Goal: Task Accomplishment & Management: Complete application form

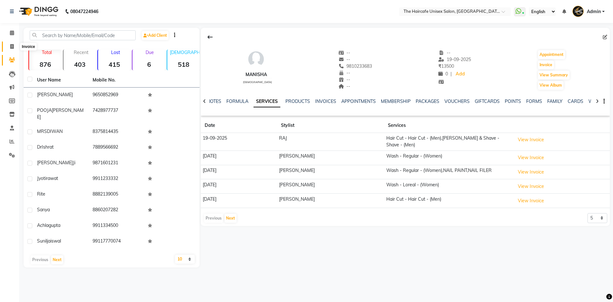
click at [9, 48] on span at bounding box center [11, 46] width 11 height 7
select select "7412"
select select "service"
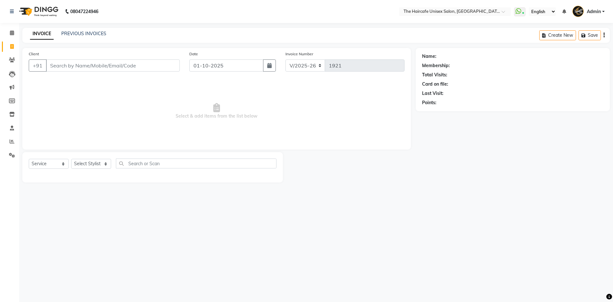
click at [107, 67] on input "Client" at bounding box center [113, 65] width 134 height 12
type input "8126184321"
click at [158, 66] on span "Add Client" at bounding box center [163, 65] width 25 height 6
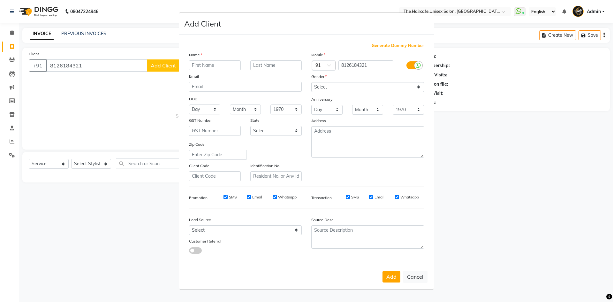
click at [206, 65] on input "text" at bounding box center [215, 65] width 52 height 10
click at [358, 84] on select "Select Male Female Other Prefer Not To Say" at bounding box center [367, 87] width 113 height 10
click at [222, 65] on input "SHUYATI" at bounding box center [215, 65] width 52 height 10
type input "SWATI"
click at [334, 87] on select "Select Male Female Other Prefer Not To Say" at bounding box center [367, 87] width 113 height 10
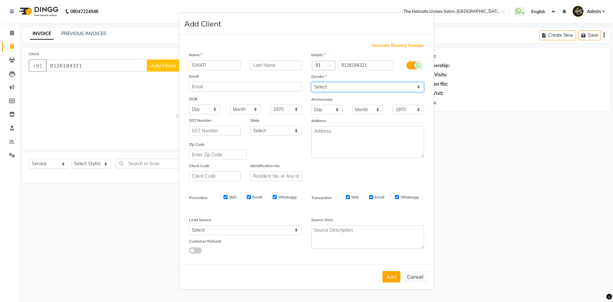
select select "female"
click at [311, 82] on select "Select Male Female Other Prefer Not To Say" at bounding box center [367, 87] width 113 height 10
click at [392, 277] on button "Add" at bounding box center [391, 276] width 18 height 11
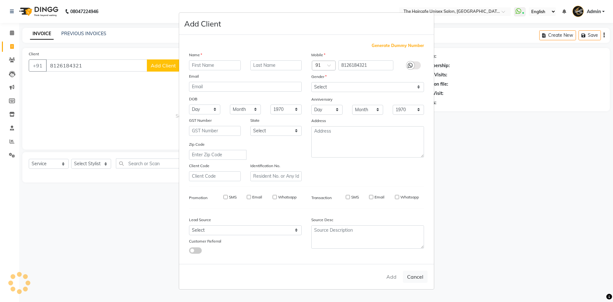
select select
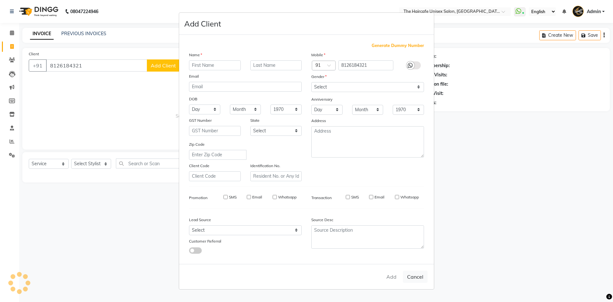
select select
checkbox input "false"
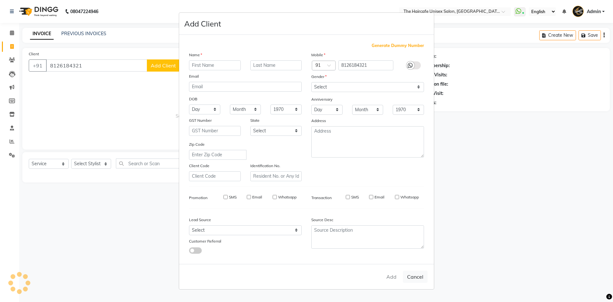
checkbox input "false"
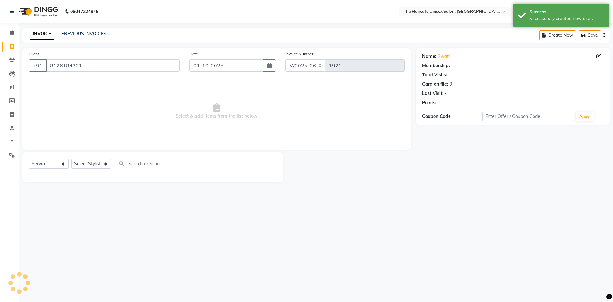
select select "1: Object"
click at [91, 161] on select "Select Stylist AFTAB ARCHANA DEEVKI KAJAL SWAROOP kasim pathan MAHESH VERMA MUS…" at bounding box center [91, 164] width 40 height 10
select select "64974"
click at [71, 159] on select "Select Stylist AFTAB ARCHANA DEEVKI KAJAL SWAROOP kasim pathan MAHESH VERMA MUS…" at bounding box center [91, 164] width 40 height 10
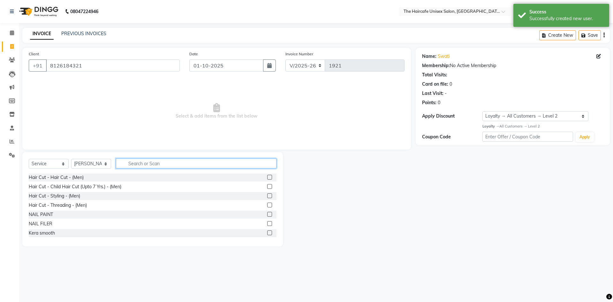
click at [156, 164] on input "text" at bounding box center [196, 163] width 160 height 10
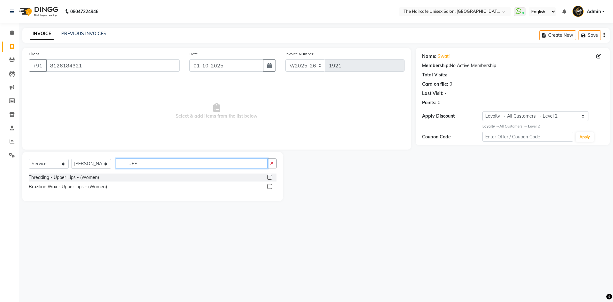
type input "UPP"
click at [268, 186] on label at bounding box center [269, 186] width 5 height 5
click at [268, 186] on input "checkbox" at bounding box center [269, 186] width 4 height 4
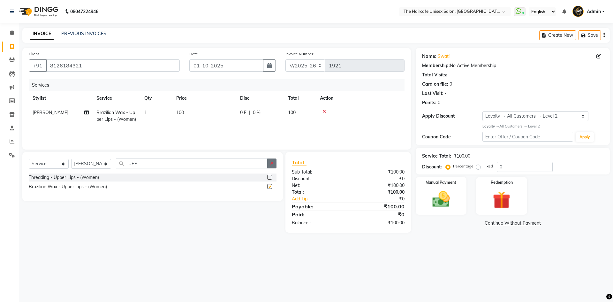
checkbox input "false"
click at [274, 160] on button "button" at bounding box center [271, 163] width 9 height 10
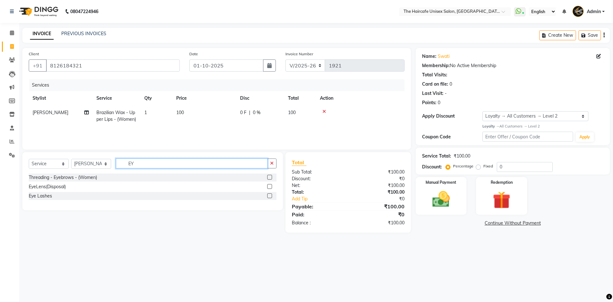
type input "EY"
click at [269, 177] on label at bounding box center [269, 177] width 5 height 5
click at [269, 177] on input "checkbox" at bounding box center [269, 177] width 4 height 4
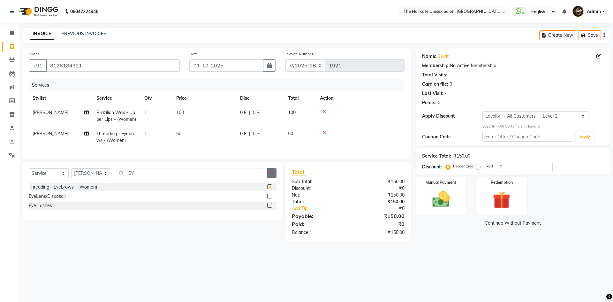
checkbox input "false"
click at [272, 175] on icon "button" at bounding box center [272, 172] width 4 height 4
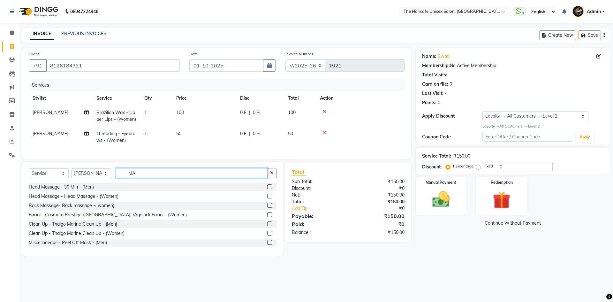
type input "MA"
click at [50, 177] on select "Select Service Product Membership Package Voucher Prepaid Gift Card" at bounding box center [49, 173] width 40 height 10
click at [101, 177] on select "Select Stylist AFTAB ARCHANA DEEVKI KAJAL SWAROOP kasim pathan MAHESH VERMA MUS…" at bounding box center [91, 173] width 40 height 10
select select "65654"
click at [71, 173] on select "Select Stylist AFTAB ARCHANA DEEVKI KAJAL SWAROOP kasim pathan MAHESH VERMA MUS…" at bounding box center [91, 173] width 40 height 10
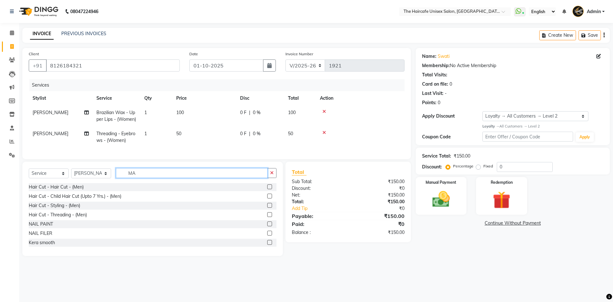
click at [147, 178] on input "MA" at bounding box center [192, 173] width 152 height 10
type input "MA"
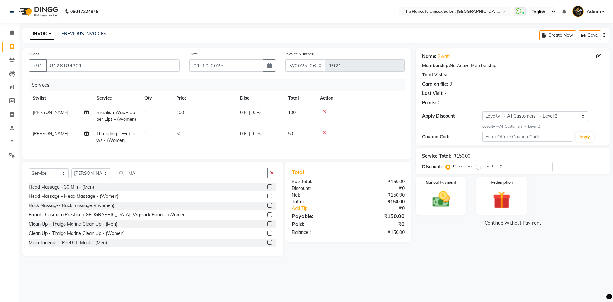
click at [267, 198] on label at bounding box center [269, 195] width 5 height 5
click at [267, 198] on input "checkbox" at bounding box center [269, 196] width 4 height 4
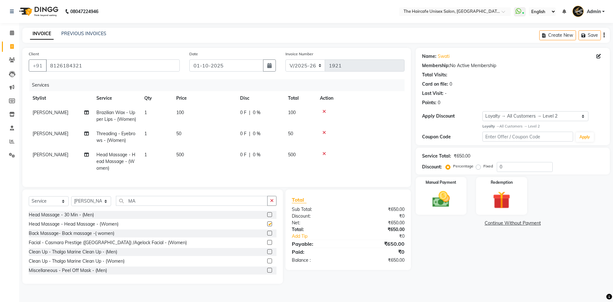
checkbox input "false"
click at [185, 157] on td "500" at bounding box center [204, 161] width 64 height 28
select select "65654"
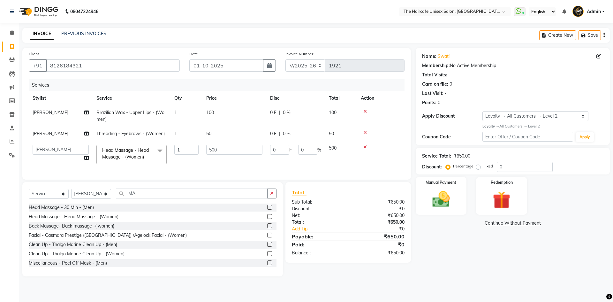
click at [232, 137] on td "50" at bounding box center [234, 133] width 64 height 14
select select "64974"
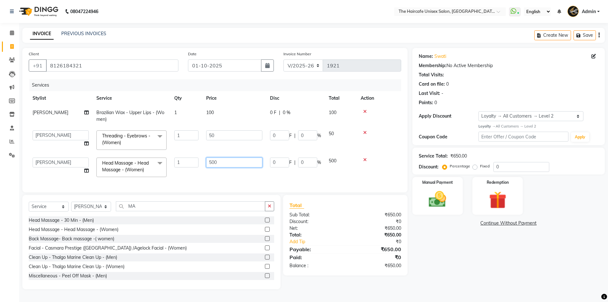
click at [223, 165] on input "500" at bounding box center [234, 162] width 56 height 10
type input "5"
type input "200"
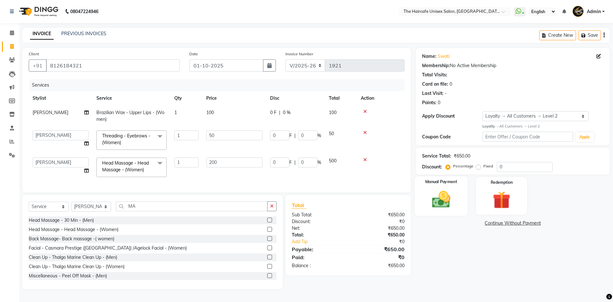
click at [439, 207] on img at bounding box center [441, 199] width 30 height 21
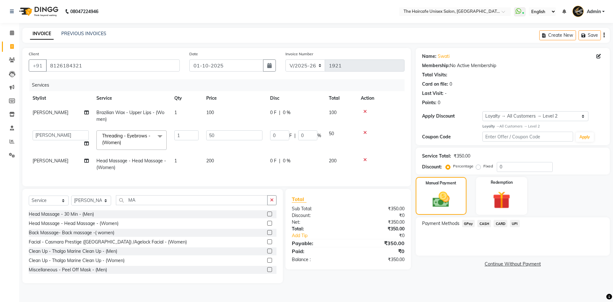
click at [515, 222] on span "UPI" at bounding box center [515, 223] width 10 height 7
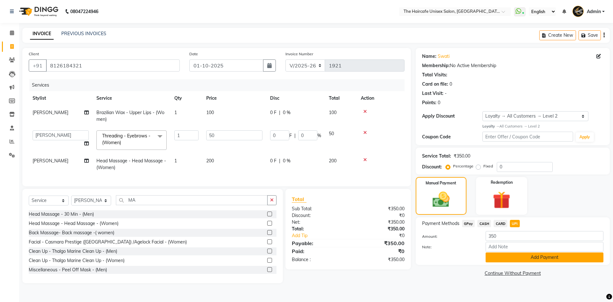
click at [527, 257] on button "Add Payment" at bounding box center [544, 257] width 118 height 10
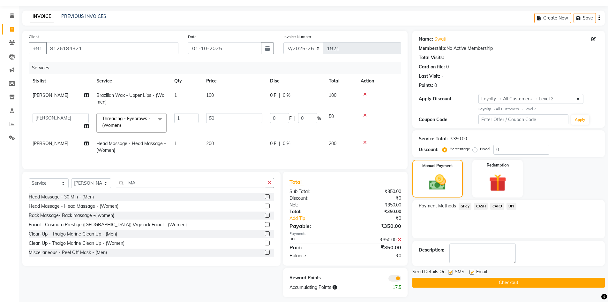
scroll to position [27, 0]
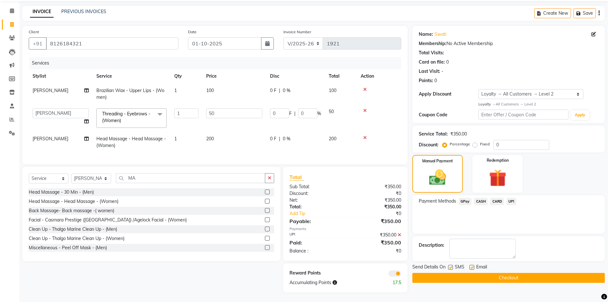
click at [486, 272] on button "Checkout" at bounding box center [508, 277] width 192 height 10
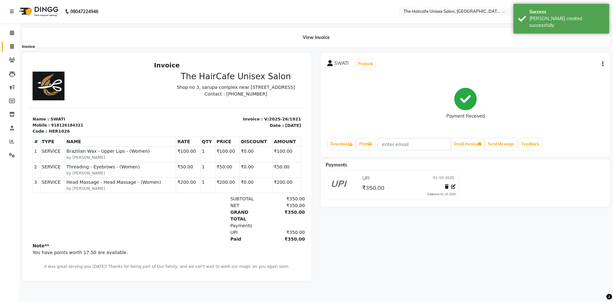
click at [9, 45] on span at bounding box center [11, 46] width 11 height 7
select select "service"
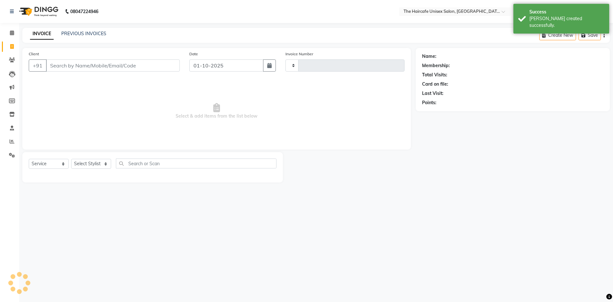
type input "1922"
select select "7412"
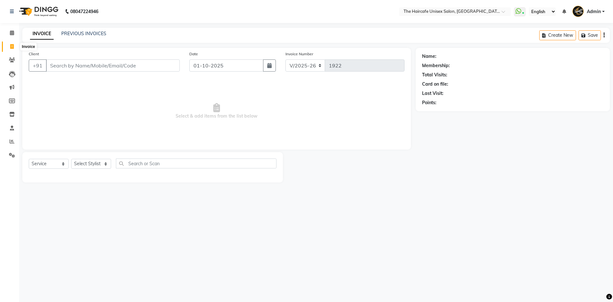
click at [11, 48] on icon at bounding box center [12, 46] width 4 height 5
select select "service"
select select "7412"
type input "1922"
click at [95, 163] on select "Select Stylist AFTAB ARCHANA DEEVKI KAJAL SWAROOP kasim pathan MAHESH VERMA MUS…" at bounding box center [91, 164] width 40 height 10
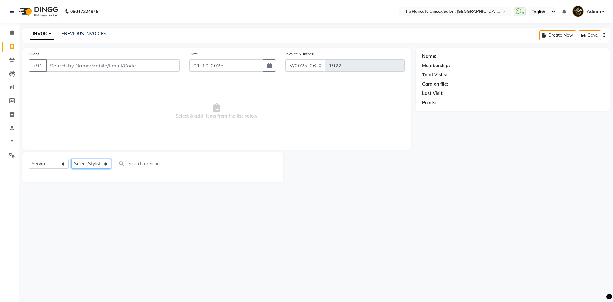
select select "64976"
click at [71, 159] on select "Select Stylist AFTAB ARCHANA DEEVKI KAJAL SWAROOP kasim pathan MAHESH VERMA MUS…" at bounding box center [91, 164] width 40 height 10
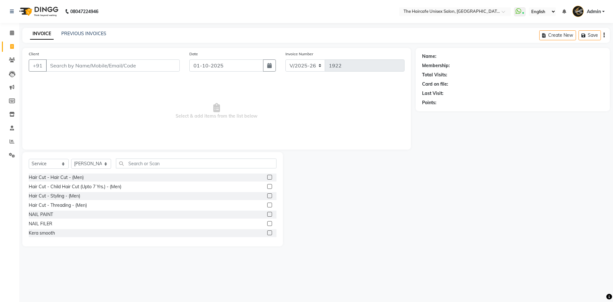
click at [267, 176] on label at bounding box center [269, 177] width 5 height 5
click at [267, 176] on input "checkbox" at bounding box center [269, 177] width 4 height 4
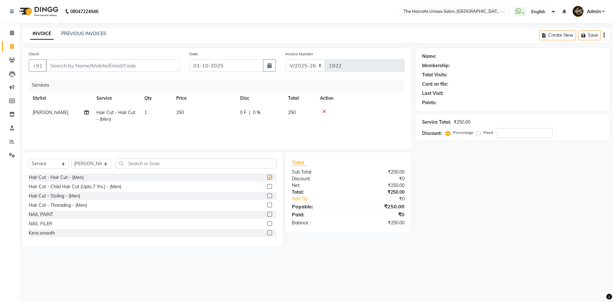
checkbox input "false"
click at [160, 66] on input "Client" at bounding box center [113, 65] width 134 height 12
type input "8"
type input "0"
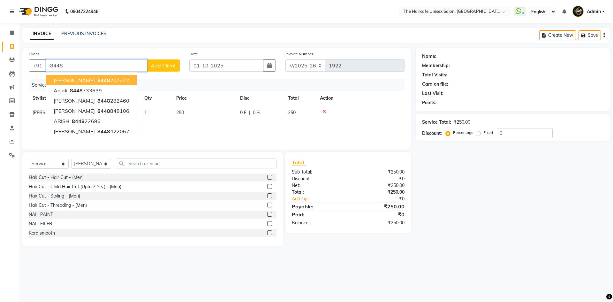
click at [107, 79] on ngb-highlight "8448 207222" at bounding box center [112, 80] width 33 height 6
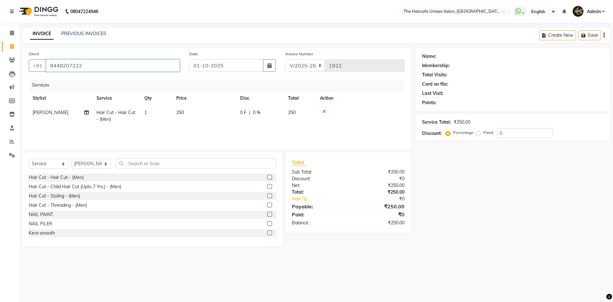
type input "8448207222"
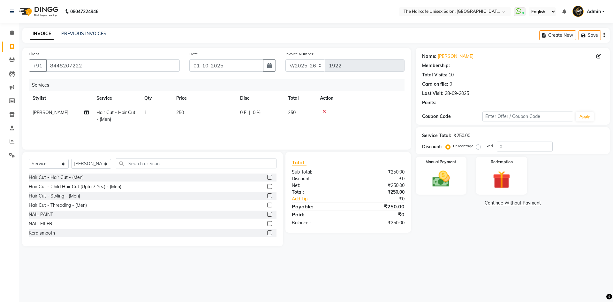
select select "1: Object"
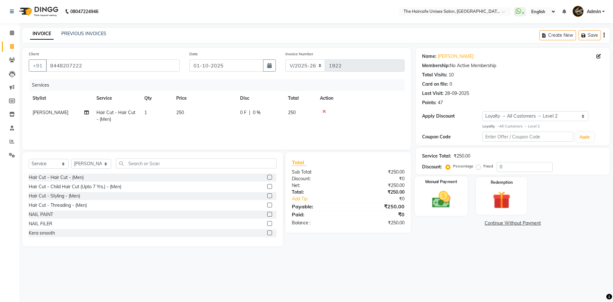
click at [444, 201] on img at bounding box center [441, 199] width 30 height 21
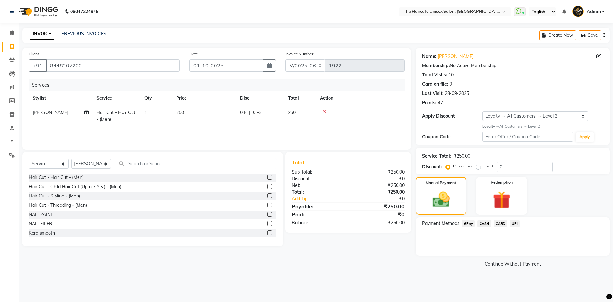
click at [515, 223] on span "UPI" at bounding box center [515, 223] width 10 height 7
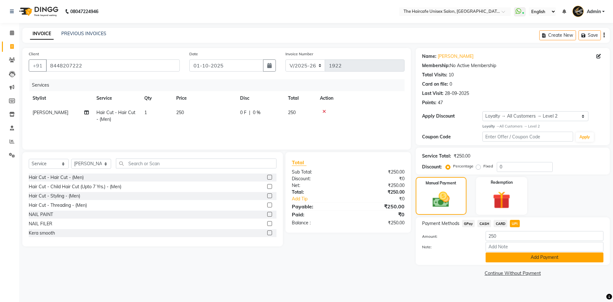
click at [533, 258] on button "Add Payment" at bounding box center [544, 257] width 118 height 10
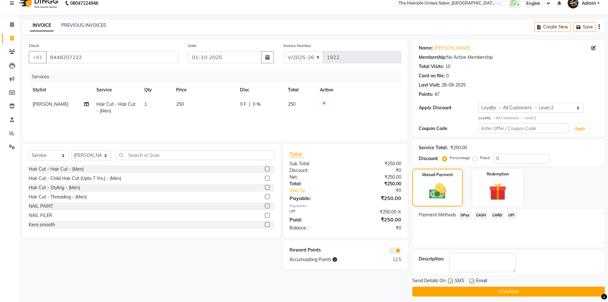
scroll to position [12, 0]
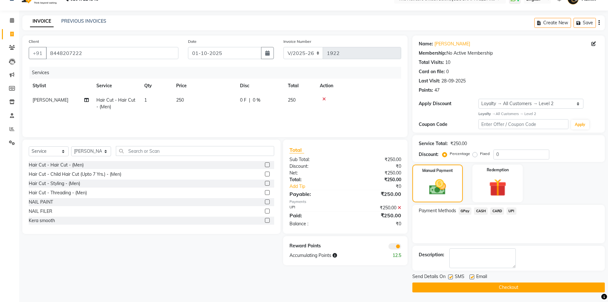
click at [509, 287] on button "Checkout" at bounding box center [508, 287] width 192 height 10
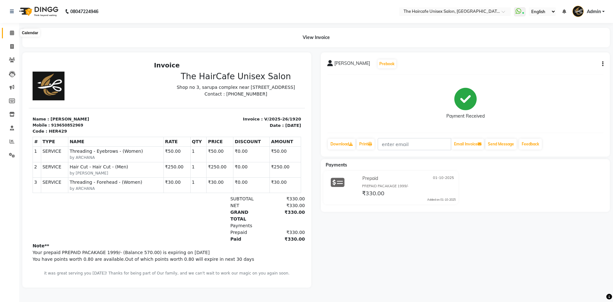
drag, startPoint x: 0, startPoint y: 0, endPoint x: 9, endPoint y: 30, distance: 31.7
click at [9, 30] on span at bounding box center [11, 32] width 11 height 7
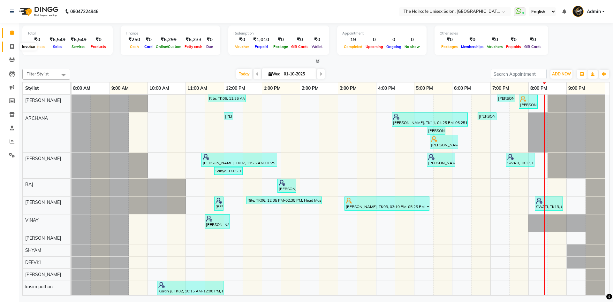
click at [12, 46] on icon at bounding box center [12, 46] width 4 height 5
select select "service"
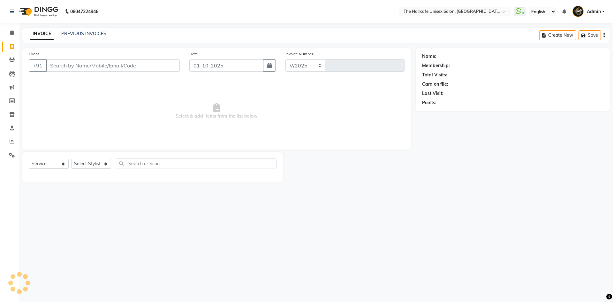
select select "7412"
type input "1923"
click at [91, 29] on div "INVOICE PREVIOUS INVOICES Create New Save" at bounding box center [315, 35] width 587 height 15
click at [88, 32] on link "PREVIOUS INVOICES" at bounding box center [83, 34] width 45 height 6
